Goal: Find specific page/section

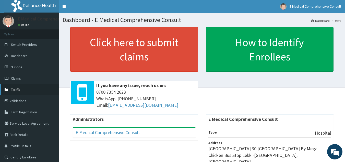
click at [15, 89] on span "Tariffs" at bounding box center [15, 89] width 9 height 5
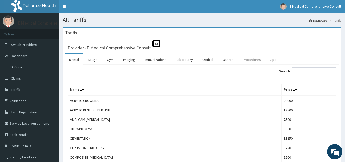
click at [250, 58] on link "Procedures" at bounding box center [252, 59] width 26 height 11
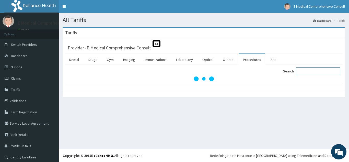
click at [304, 71] on input "Search:" at bounding box center [318, 71] width 44 height 8
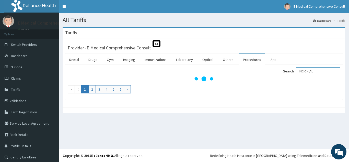
click at [319, 70] on input "INCION\AL" at bounding box center [318, 71] width 44 height 8
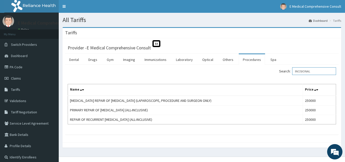
click at [318, 72] on input "INCISIONAL" at bounding box center [314, 71] width 44 height 8
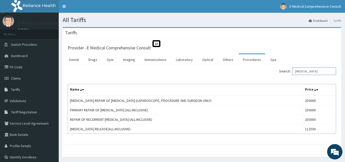
click at [318, 72] on input "[MEDICAL_DATA]" at bounding box center [314, 71] width 44 height 8
type input "I"
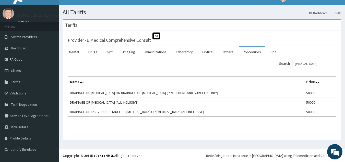
scroll to position [8, 0]
click at [318, 64] on input "[MEDICAL_DATA]" at bounding box center [314, 64] width 44 height 8
type input "A"
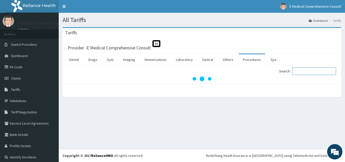
scroll to position [0, 0]
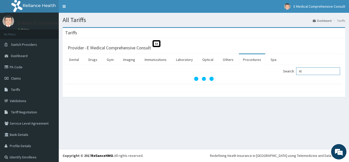
type input "R"
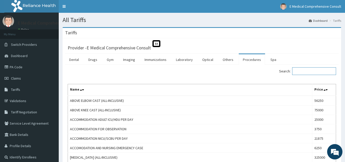
click at [304, 70] on input "Search:" at bounding box center [314, 71] width 44 height 8
click at [252, 57] on link "Procedures" at bounding box center [252, 59] width 26 height 11
